Goal: Communication & Community: Answer question/provide support

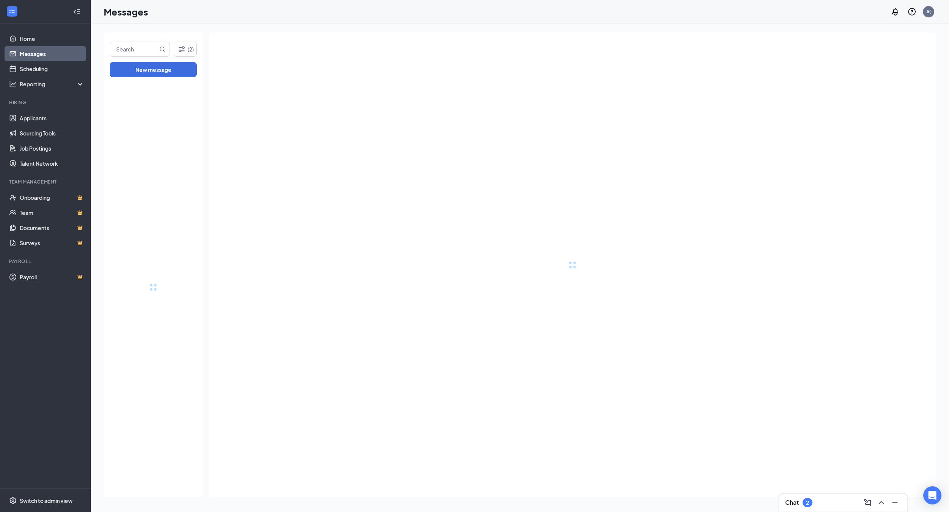
drag, startPoint x: 808, startPoint y: 504, endPoint x: 804, endPoint y: 502, distance: 4.9
click at [808, 504] on div "2" at bounding box center [807, 503] width 3 height 6
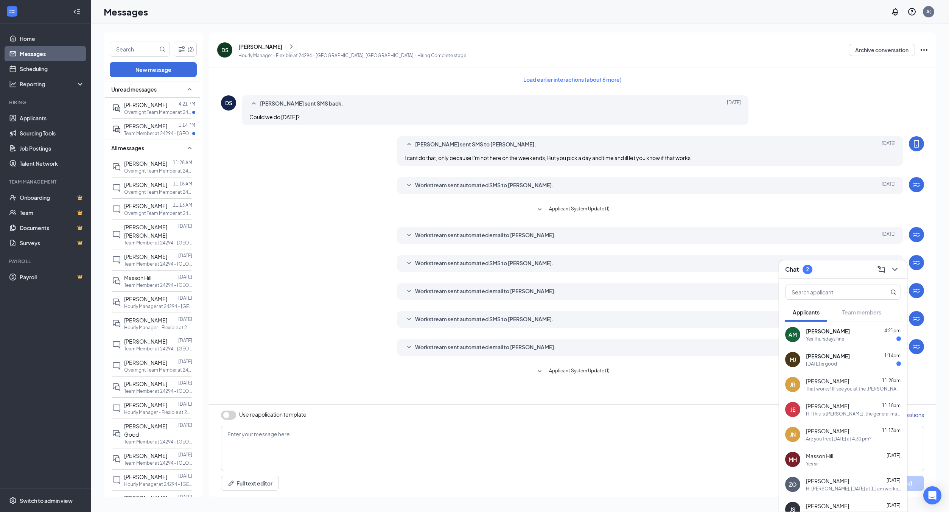
click at [839, 338] on div "Yes Thursdays fine" at bounding box center [825, 339] width 38 height 6
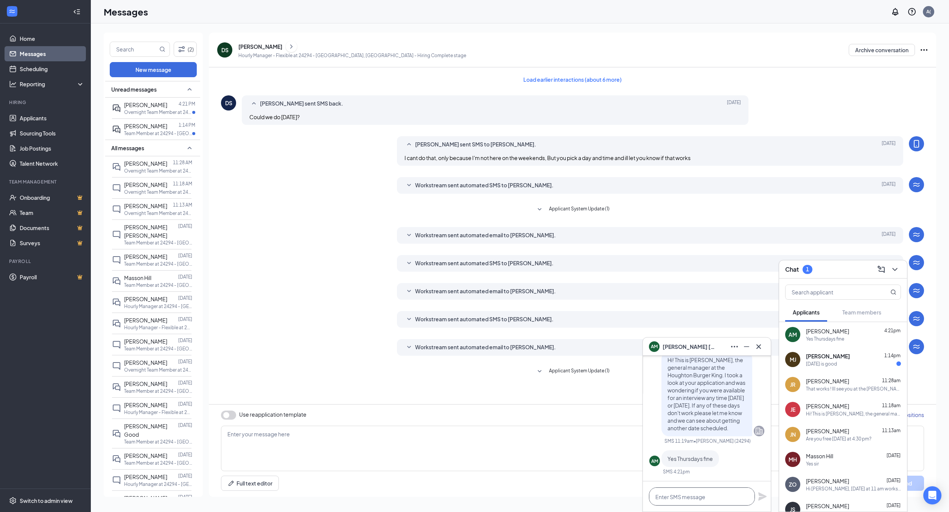
click at [700, 496] on textarea at bounding box center [702, 496] width 106 height 18
drag, startPoint x: 746, startPoint y: 487, endPoint x: 571, endPoint y: 480, distance: 174.7
click at [571, 480] on div "AM [PERSON_NAME] AM [PERSON_NAME] Applicant Overnight Team Member • 24294 - [PE…" at bounding box center [520, 267] width 858 height 489
type textarea "Are you free between 10-12?"
click at [761, 497] on icon "Plane" at bounding box center [762, 492] width 9 height 9
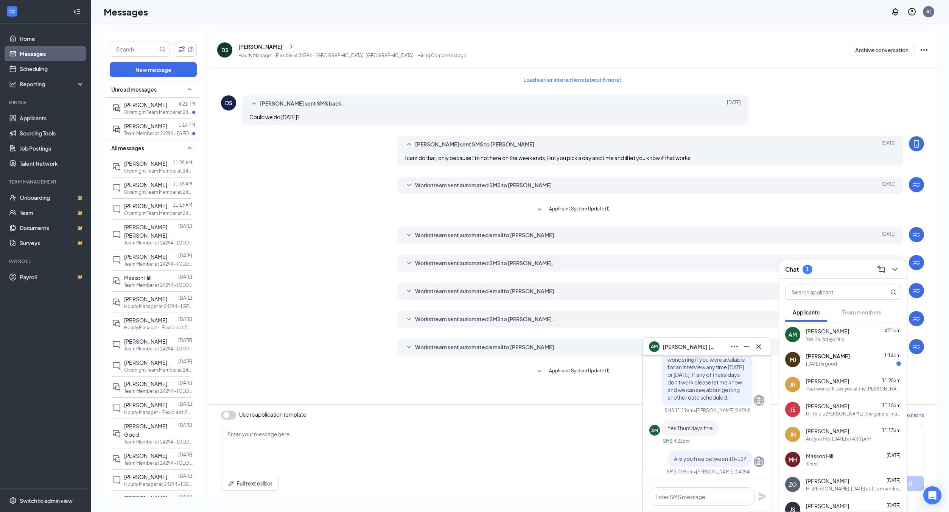
click at [828, 361] on div "[DATE] is good" at bounding box center [821, 364] width 31 height 6
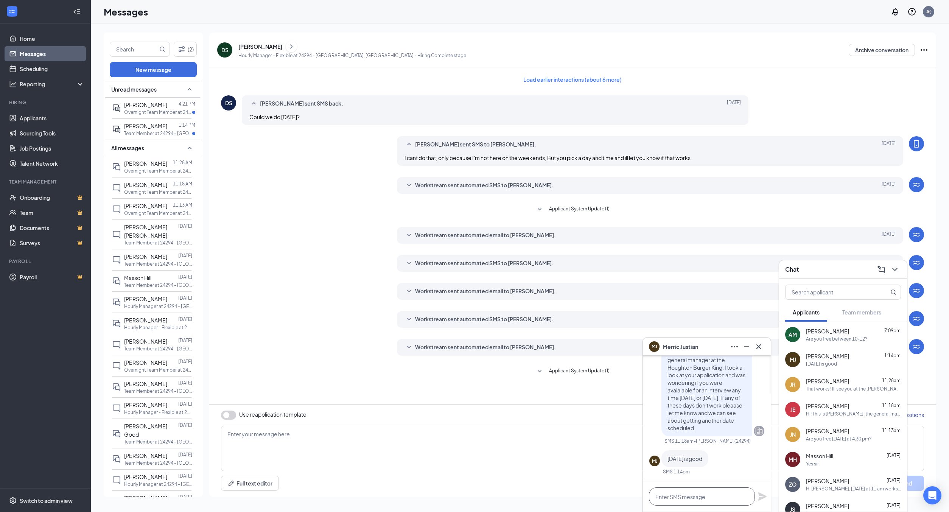
click at [717, 497] on textarea at bounding box center [702, 496] width 106 height 18
type textarea "Are you free between 230pm-430 pm ?"
